Goal: Ask a question

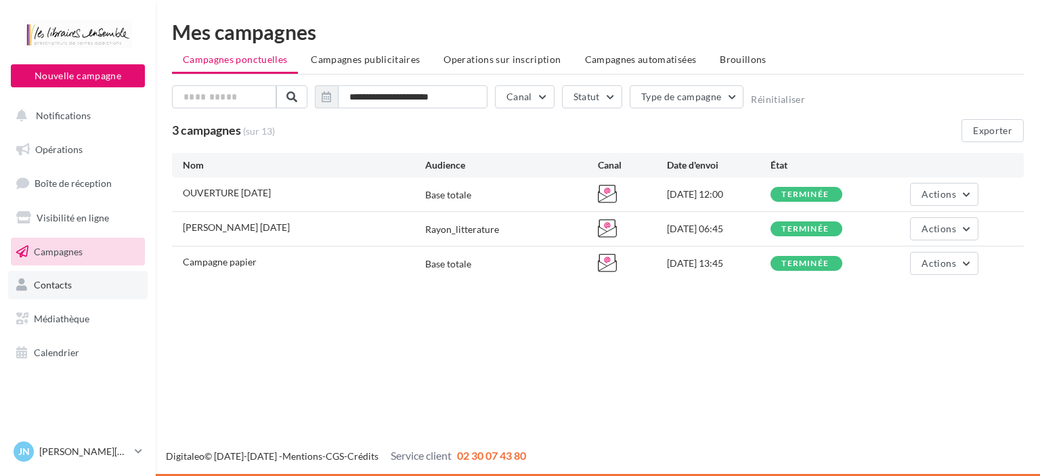
click at [60, 287] on span "Contacts" at bounding box center [53, 285] width 38 height 12
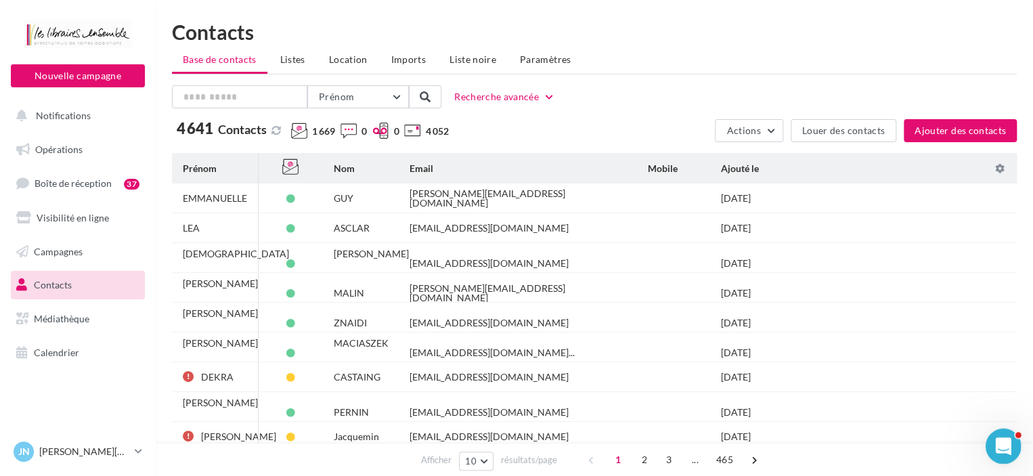
click at [989, 443] on div "Ouvrir le Messenger Intercom" at bounding box center [1001, 444] width 45 height 45
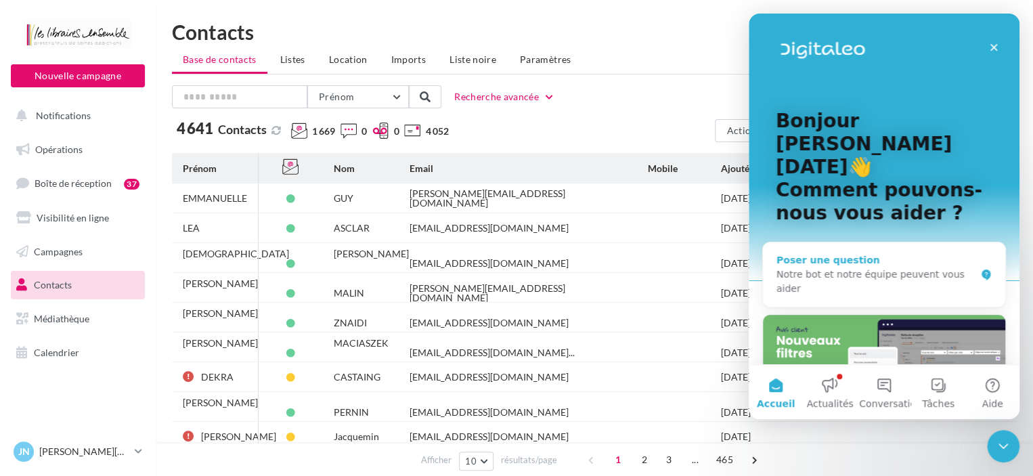
click at [879, 267] on div "Notre bot et notre équipe peuvent vous aider" at bounding box center [875, 281] width 199 height 28
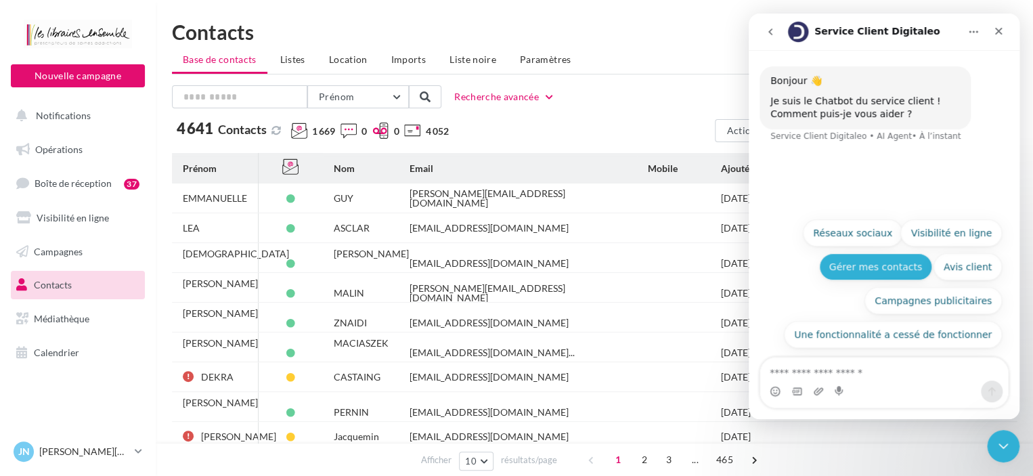
click at [885, 259] on button "Gérer mes contacts" at bounding box center [875, 266] width 113 height 27
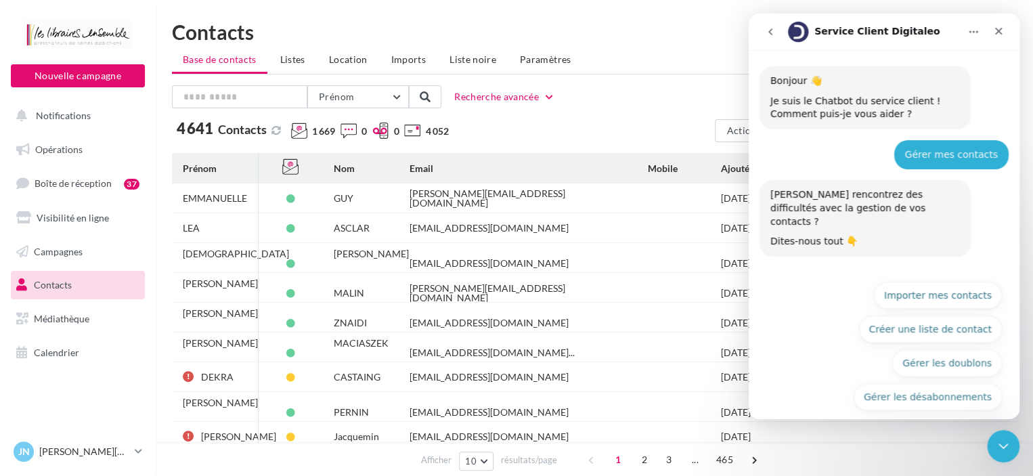
scroll to position [33, 0]
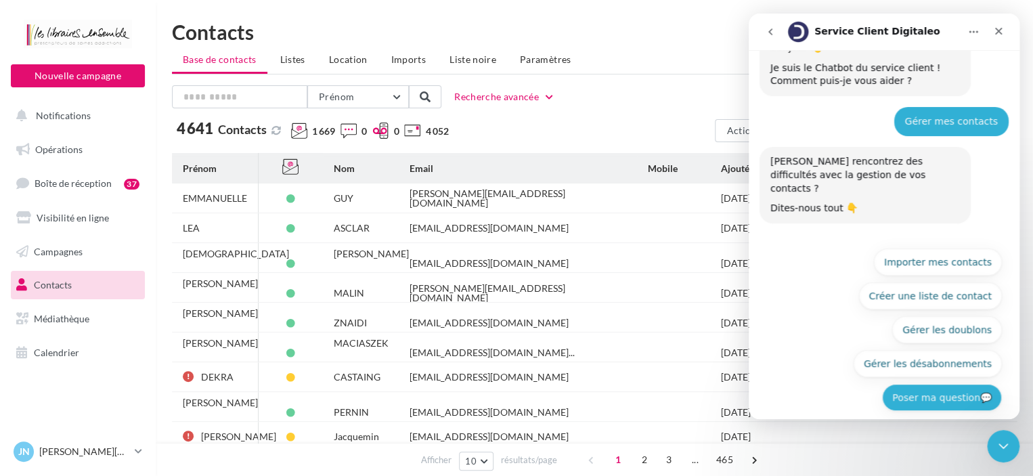
click at [925, 384] on button "Poser ma question💬" at bounding box center [942, 397] width 120 height 27
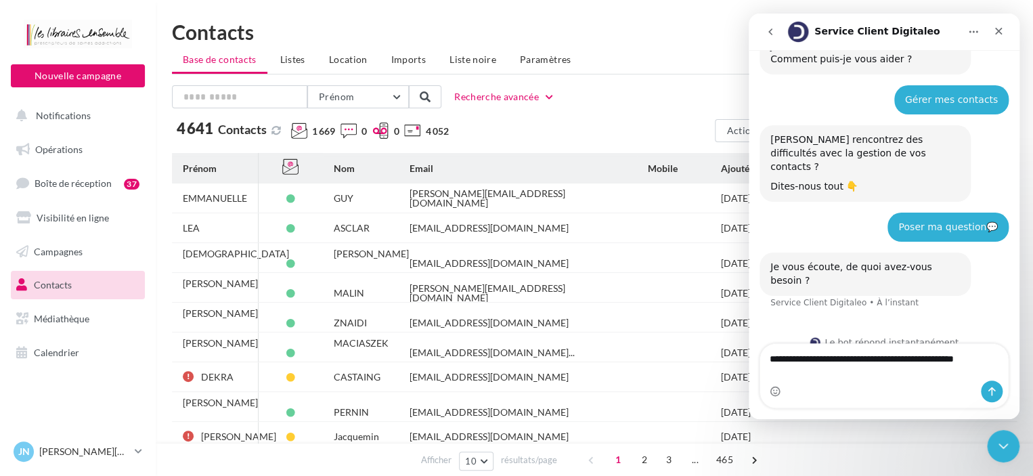
scroll to position [68, 0]
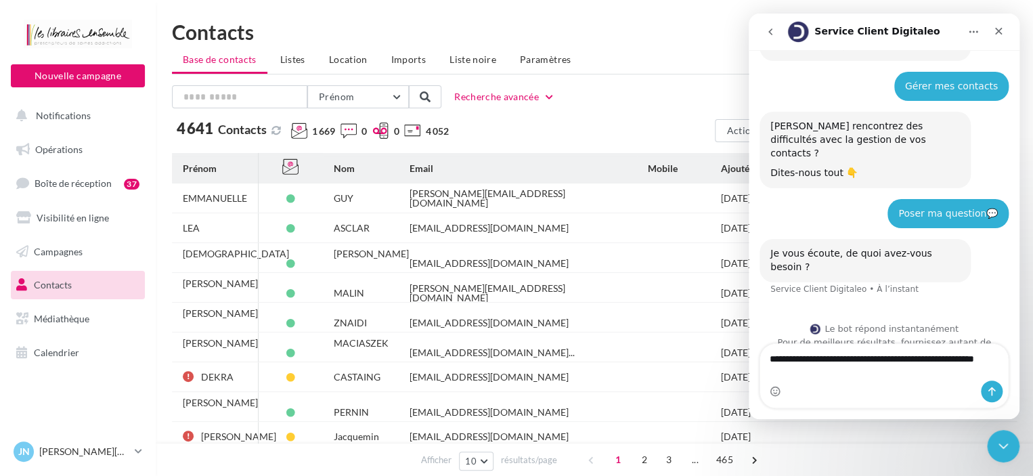
type textarea "**********"
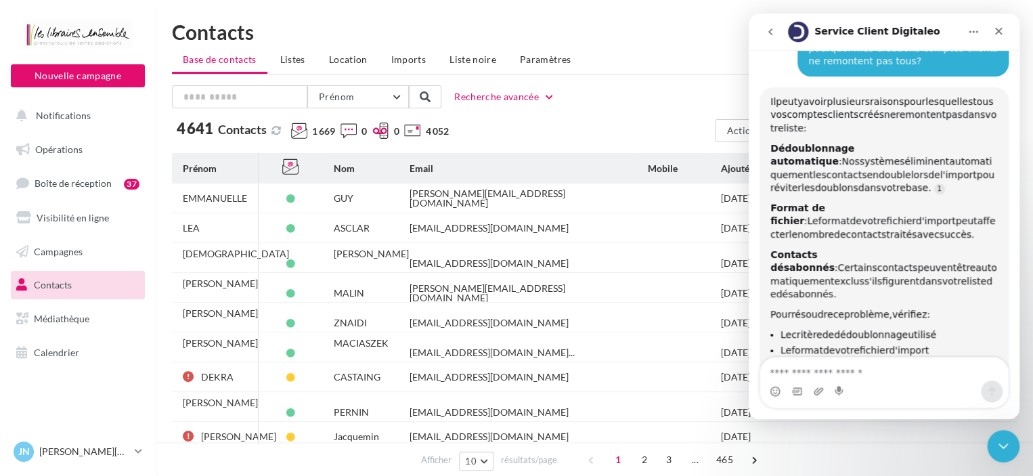
scroll to position [329, 0]
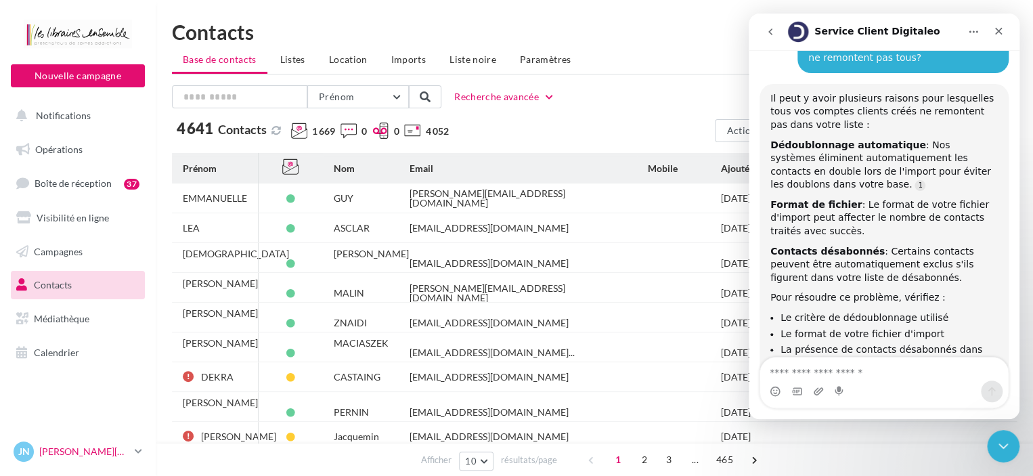
click at [135, 446] on icon at bounding box center [138, 451] width 7 height 12
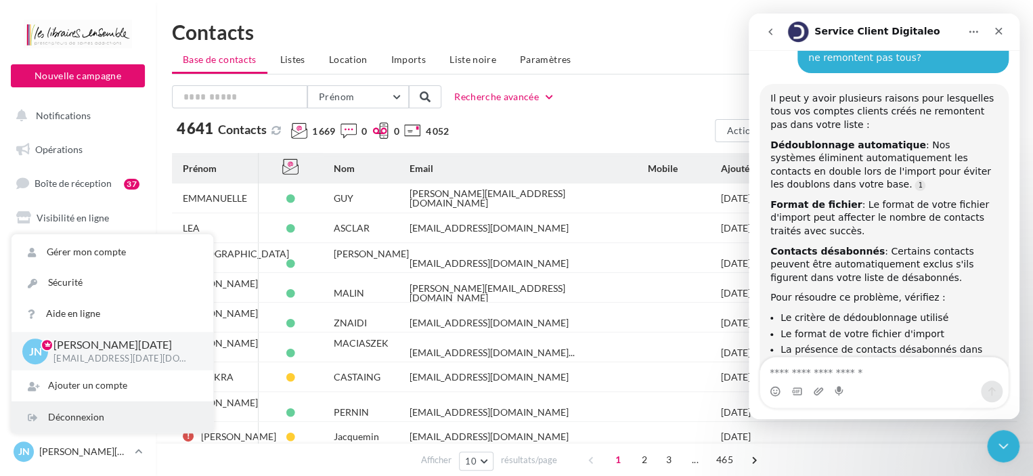
click at [94, 412] on div "Déconnexion" at bounding box center [113, 417] width 202 height 30
